Goal: Find contact information: Find contact information

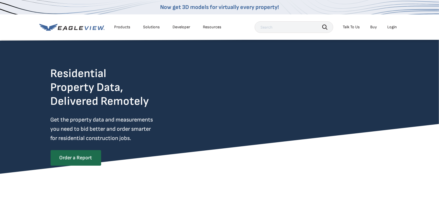
click at [121, 28] on div "Products" at bounding box center [122, 27] width 16 height 5
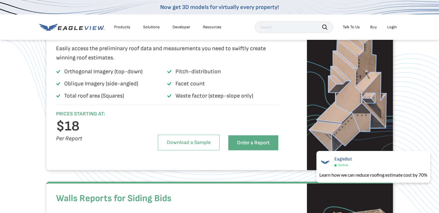
scroll to position [433, 0]
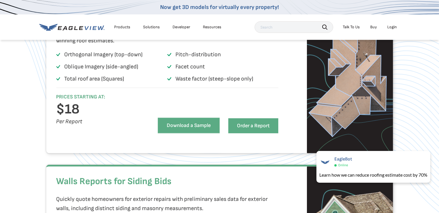
click at [189, 133] on link "Download a Sample" at bounding box center [189, 126] width 62 height 16
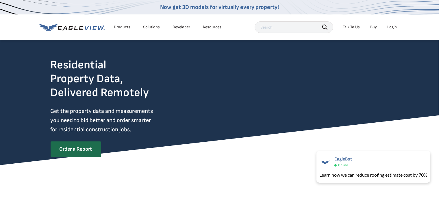
scroll to position [0, 0]
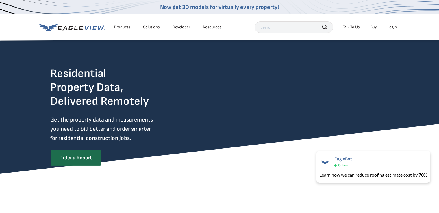
click at [350, 28] on div "Talk To Us" at bounding box center [351, 27] width 17 height 5
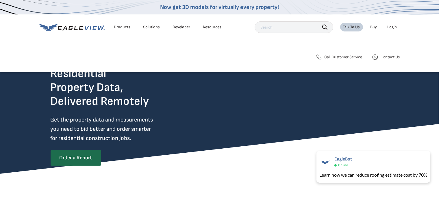
click at [390, 57] on span "Contact Us" at bounding box center [390, 57] width 19 height 5
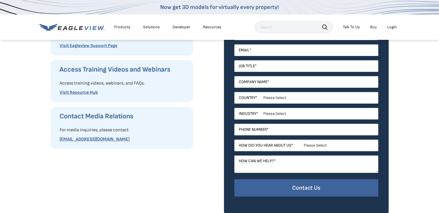
scroll to position [87, 0]
